Goal: Transaction & Acquisition: Obtain resource

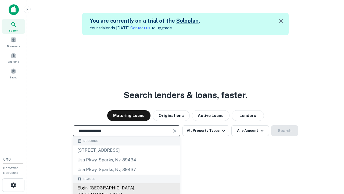
click at [126, 188] on div "Elgin, [GEOGRAPHIC_DATA], [GEOGRAPHIC_DATA]" at bounding box center [126, 191] width 107 height 16
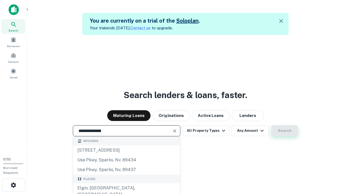
type input "**********"
click at [285, 130] on button "Search" at bounding box center [284, 130] width 27 height 11
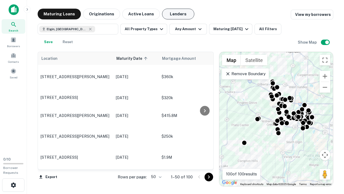
click at [178, 14] on button "Lenders" at bounding box center [178, 14] width 32 height 11
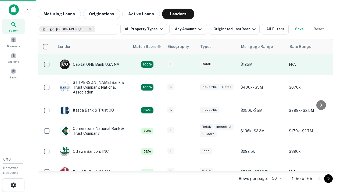
click at [191, 64] on div "IL" at bounding box center [181, 64] width 27 height 7
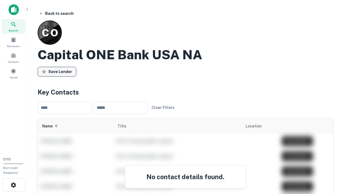
click at [57, 71] on button "Save Lender" at bounding box center [57, 72] width 39 height 10
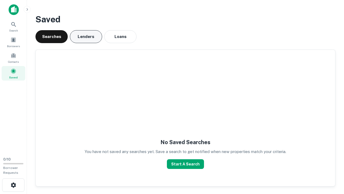
click at [86, 37] on button "Lenders" at bounding box center [86, 36] width 32 height 13
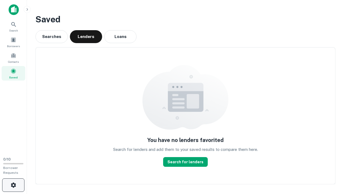
click at [13, 185] on icon "button" at bounding box center [13, 185] width 6 height 6
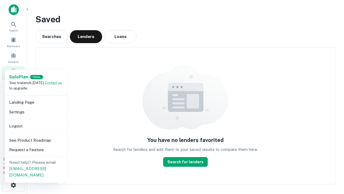
click at [36, 126] on li "Logout" at bounding box center [36, 126] width 58 height 10
